Goal: Task Accomplishment & Management: Complete application form

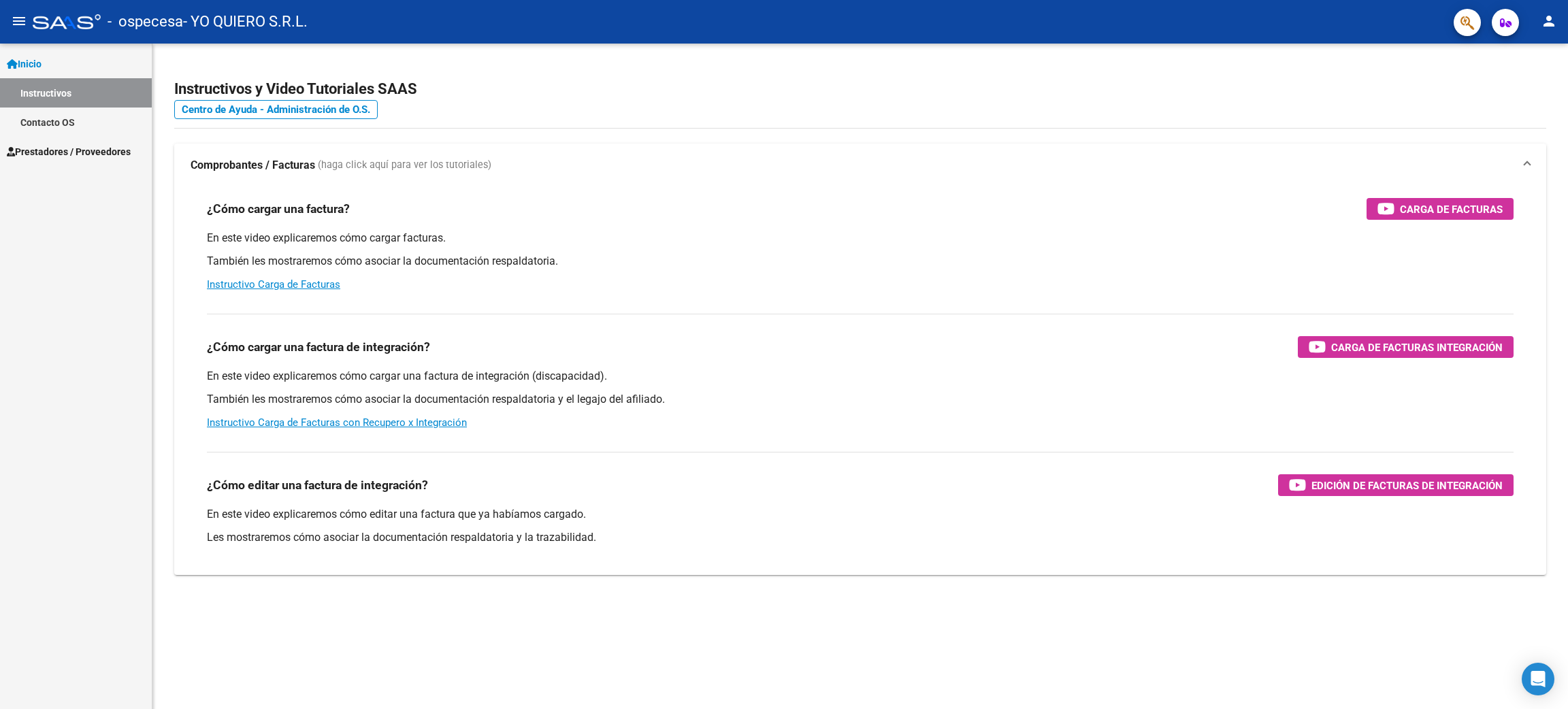
click at [51, 154] on span "Prestadores / Proveedores" at bounding box center [68, 152] width 124 height 15
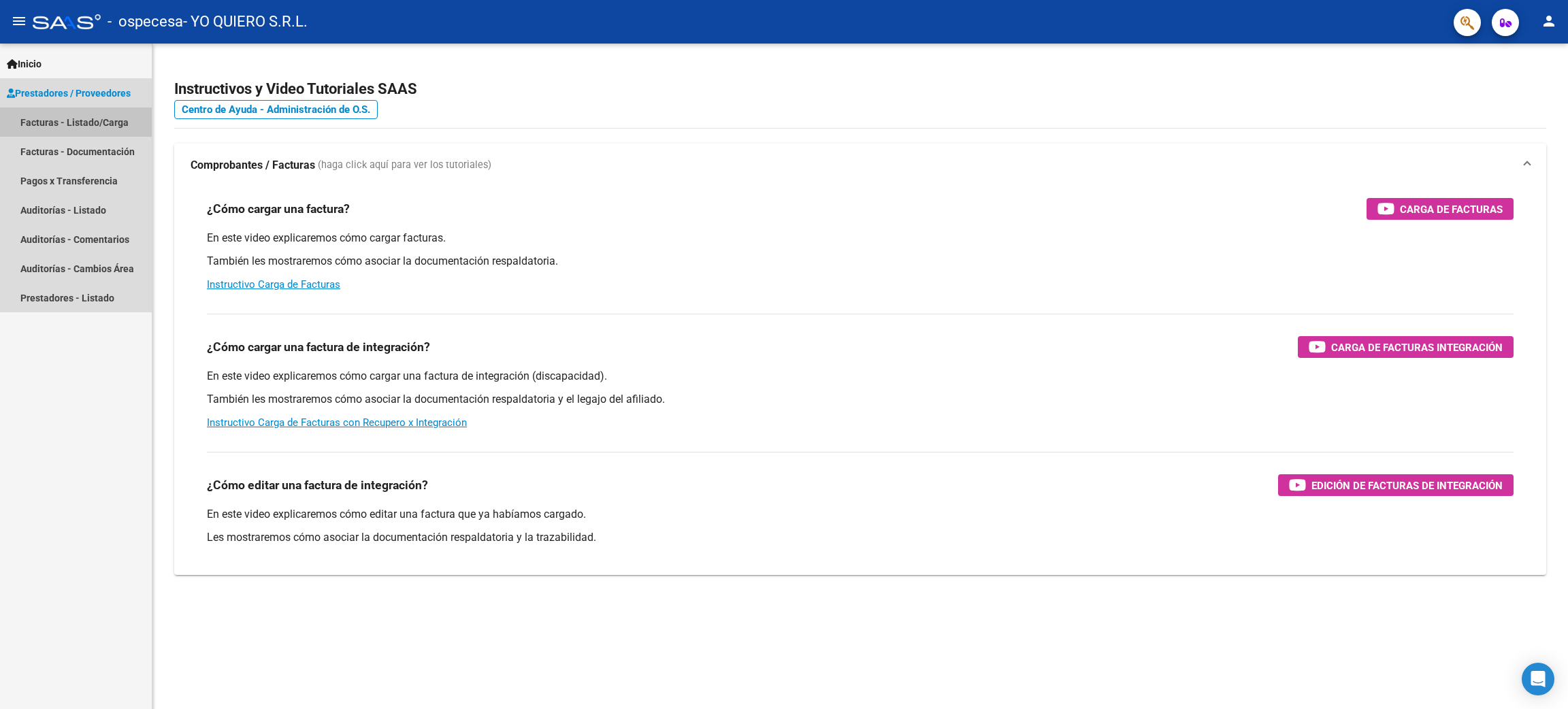
click at [83, 120] on link "Facturas - Listado/Carga" at bounding box center [76, 122] width 152 height 29
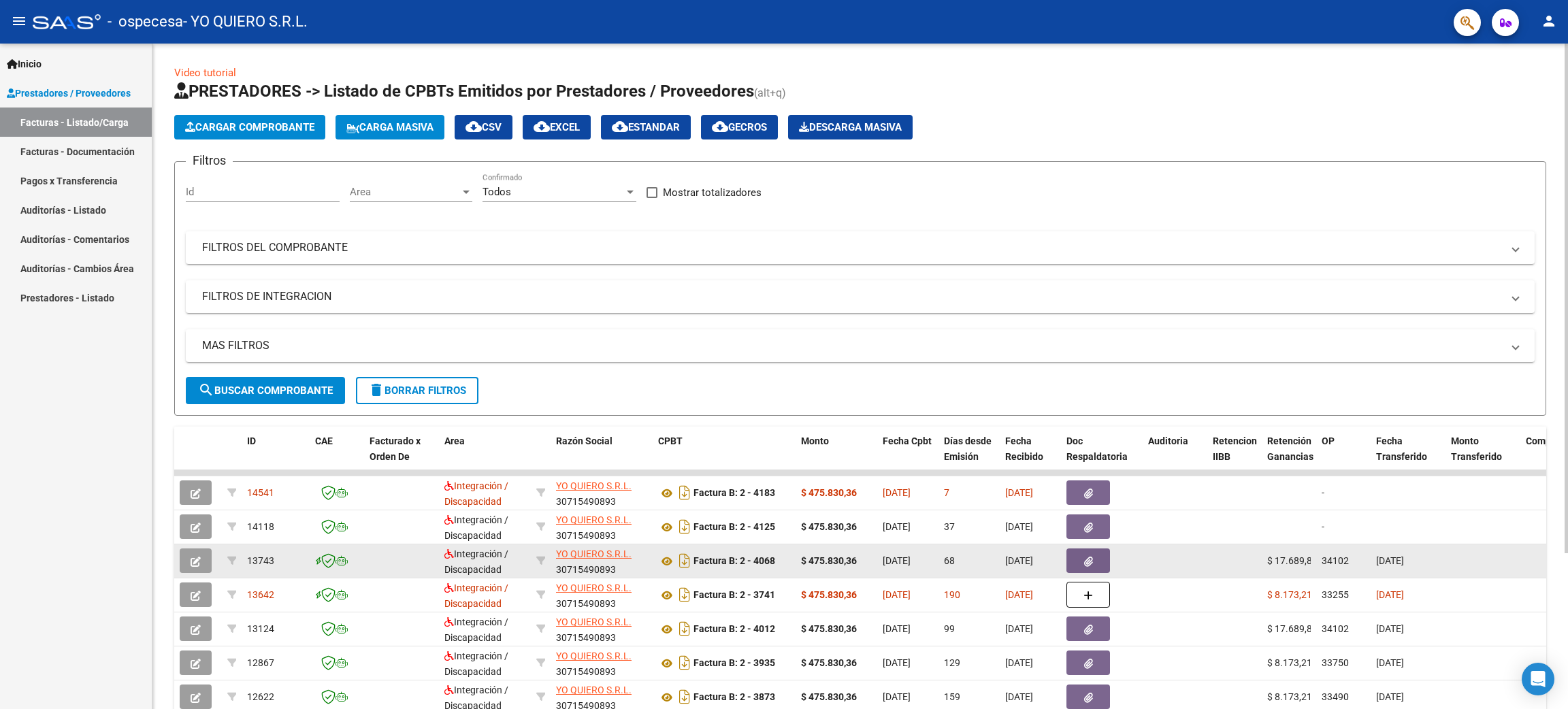
click at [202, 557] on button "button" at bounding box center [195, 560] width 32 height 24
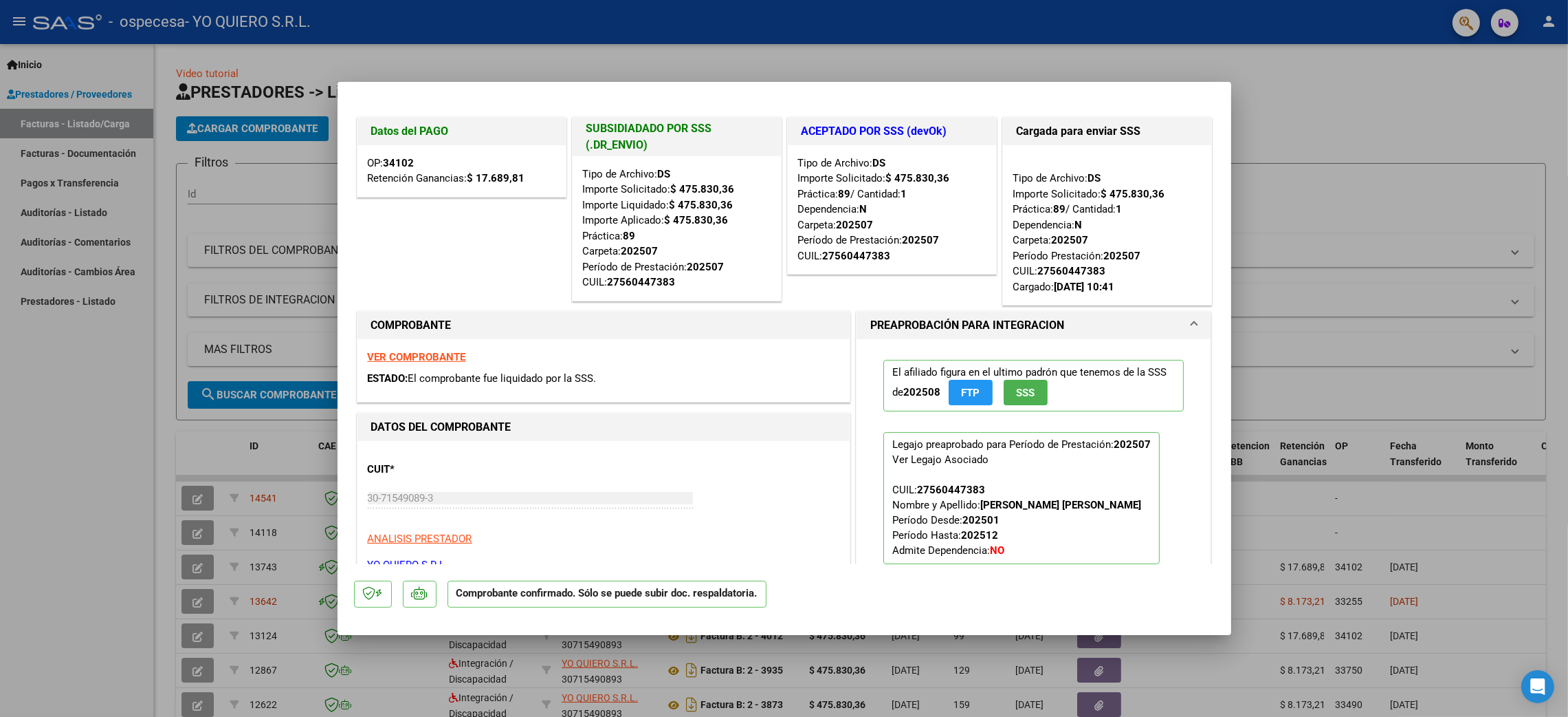
click at [1347, 105] on div at bounding box center [784, 358] width 1568 height 717
type input "$ 0,00"
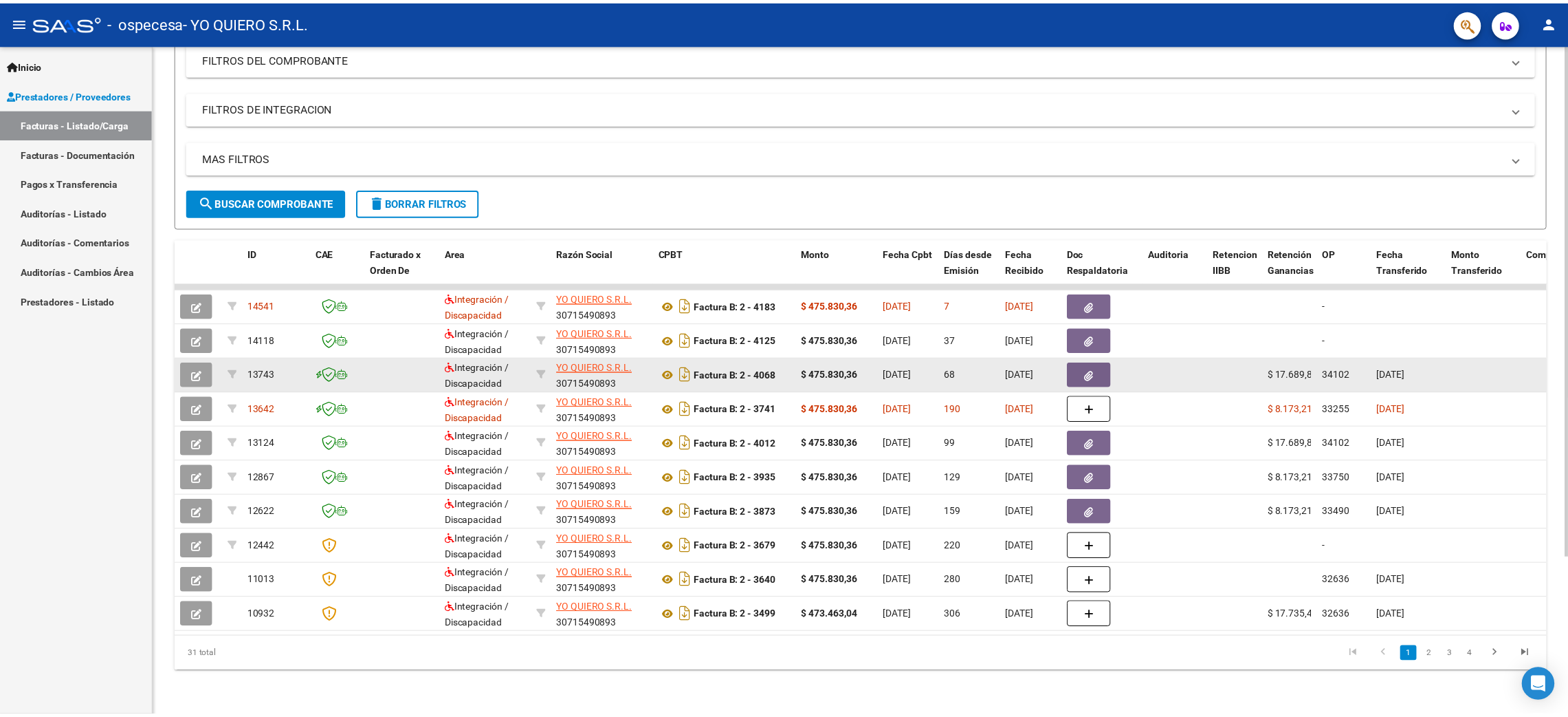
scroll to position [205, 0]
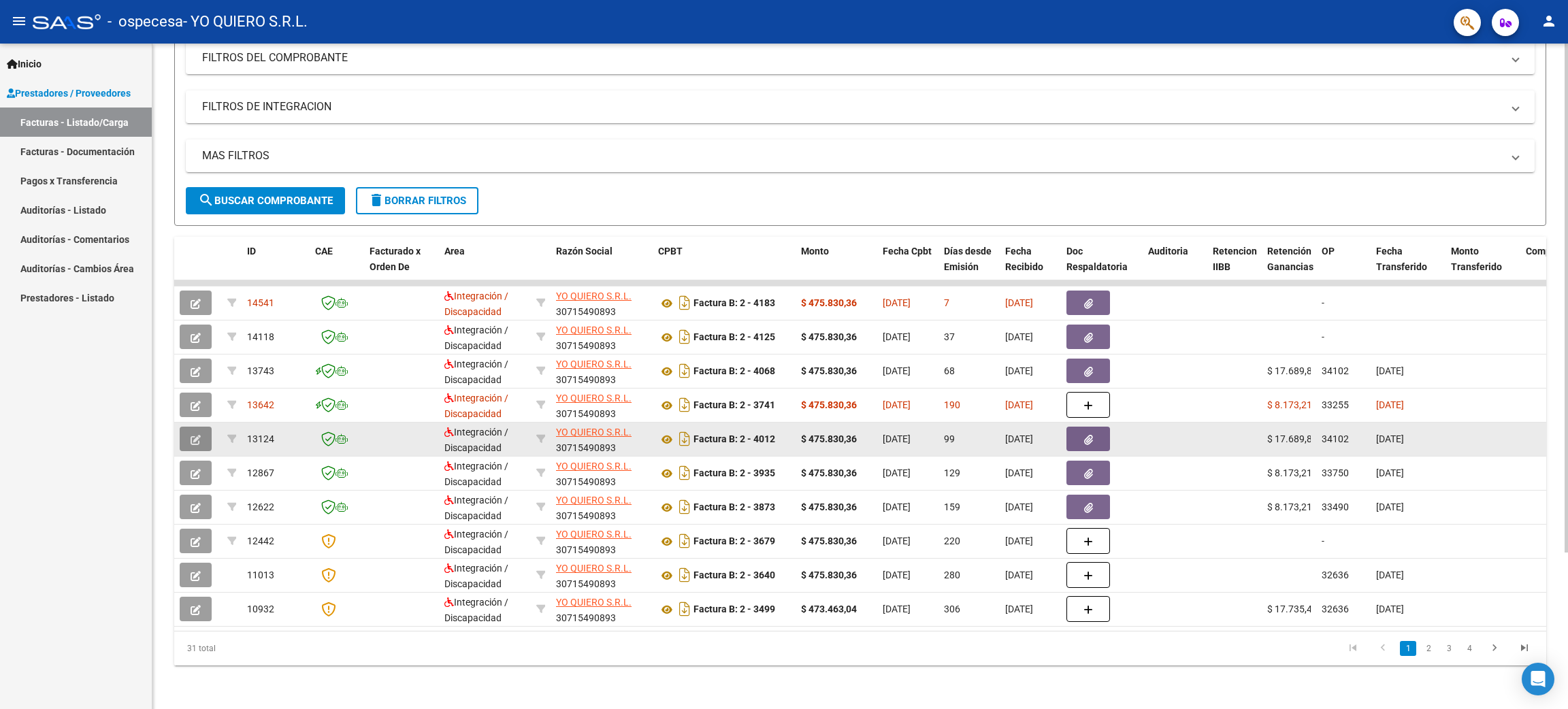
click at [186, 426] on button "button" at bounding box center [195, 438] width 32 height 24
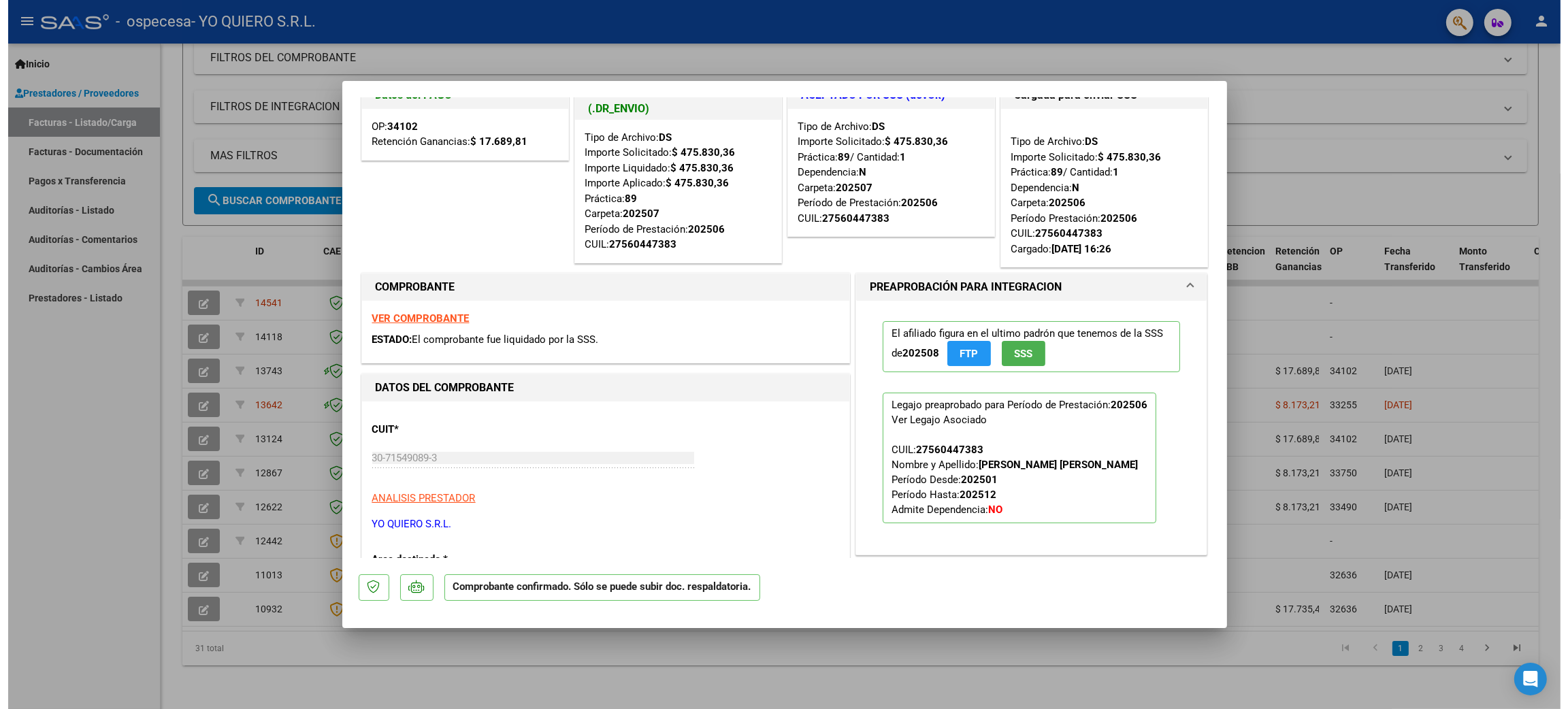
scroll to position [0, 0]
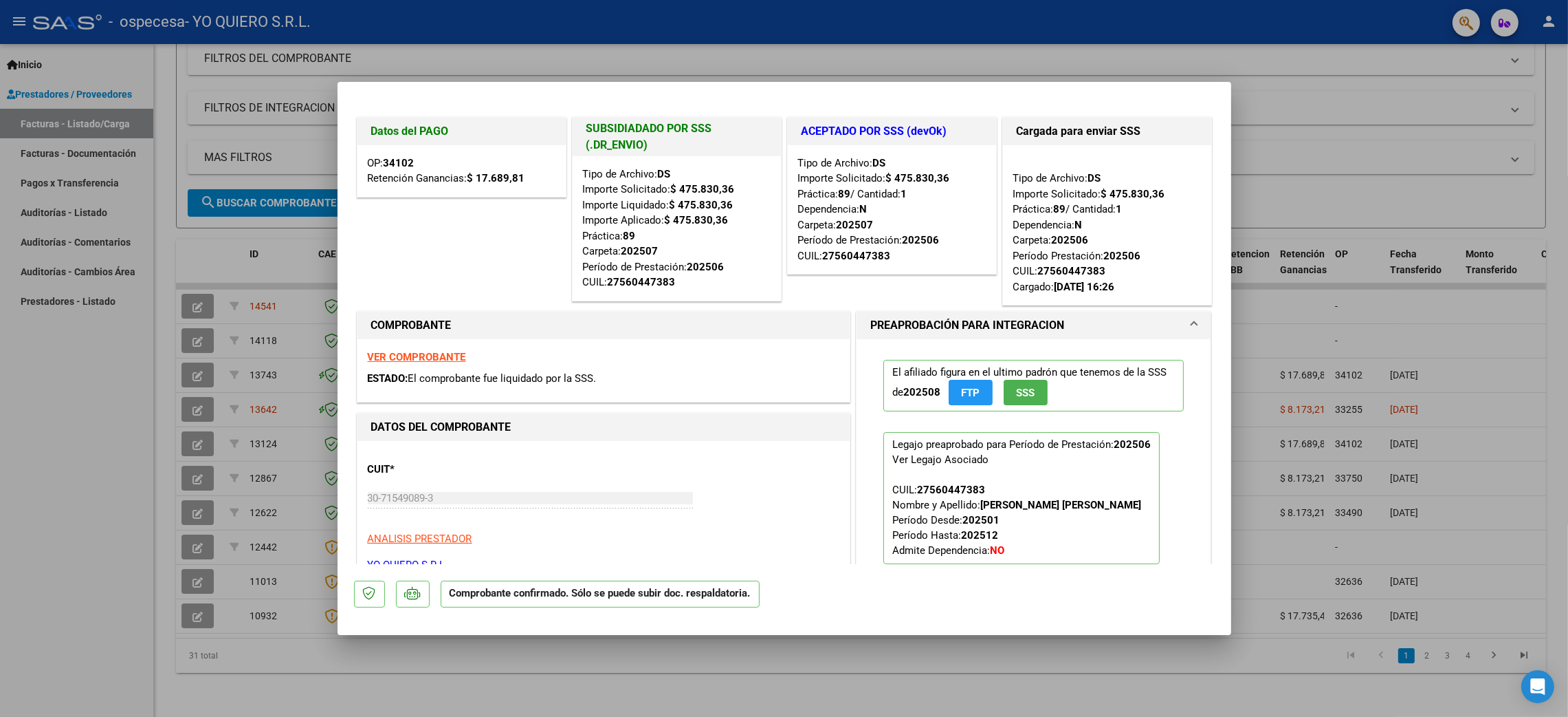
click at [1182, 671] on div at bounding box center [784, 358] width 1568 height 717
type input "$ 0,00"
